Goal: Check status

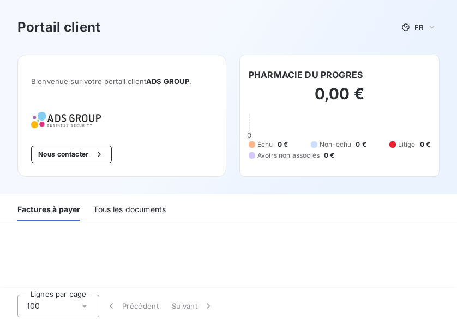
click at [148, 201] on div "Tous les documents" at bounding box center [129, 209] width 73 height 23
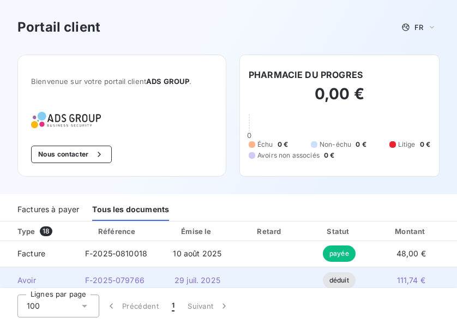
click at [400, 284] on span "111,74 €" at bounding box center [411, 279] width 28 height 9
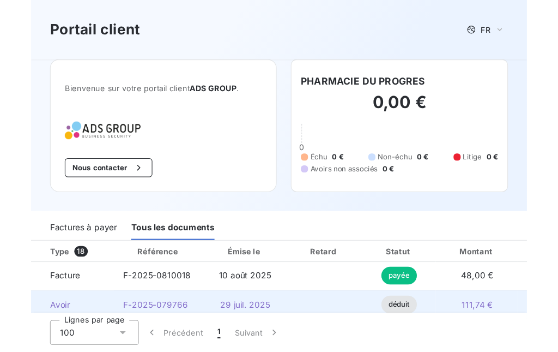
scroll to position [55, 0]
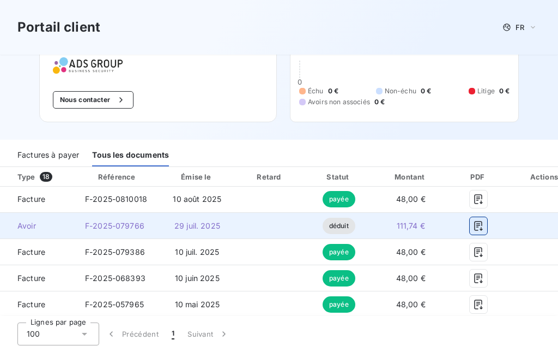
click at [456, 227] on icon "button" at bounding box center [478, 225] width 11 height 11
click at [456, 226] on icon "button" at bounding box center [478, 225] width 11 height 11
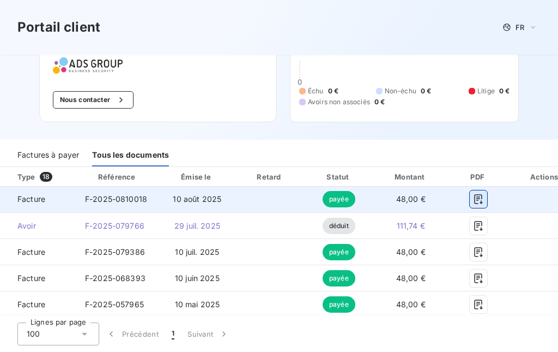
click at [456, 191] on button "button" at bounding box center [478, 198] width 17 height 17
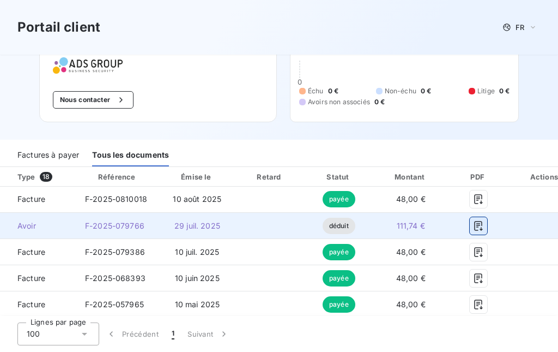
click at [456, 224] on icon "button" at bounding box center [478, 225] width 11 height 11
click at [456, 228] on icon "button" at bounding box center [478, 225] width 11 height 11
click at [456, 228] on icon "button" at bounding box center [478, 226] width 8 height 10
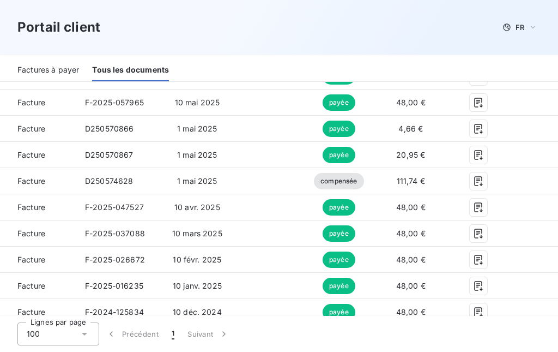
scroll to position [273, 0]
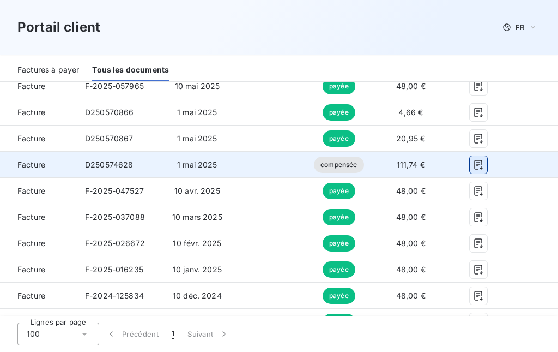
click at [456, 167] on icon "button" at bounding box center [478, 164] width 11 height 11
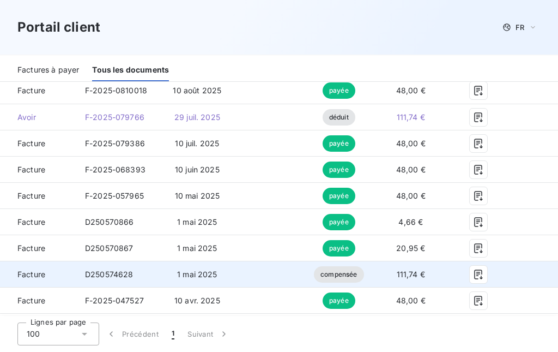
scroll to position [109, 0]
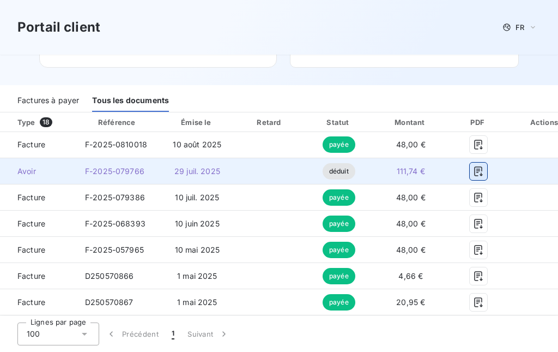
click at [456, 172] on icon "button" at bounding box center [478, 171] width 11 height 11
click at [456, 171] on icon "button" at bounding box center [478, 171] width 11 height 11
click at [456, 169] on icon "button" at bounding box center [478, 171] width 8 height 10
